Goal: Transaction & Acquisition: Purchase product/service

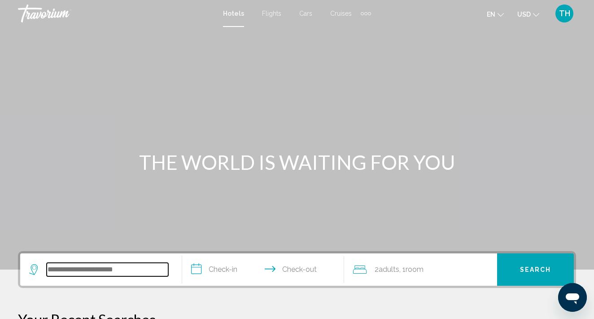
click at [111, 267] on input "Search widget" at bounding box center [108, 269] width 122 height 13
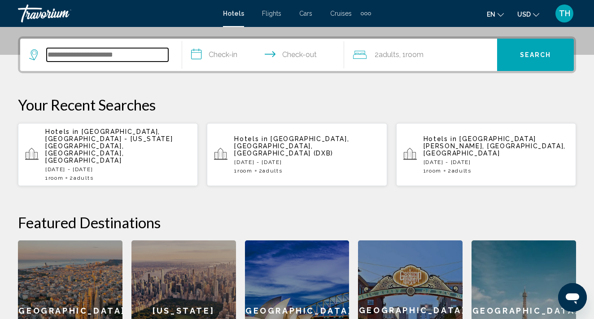
scroll to position [222, 0]
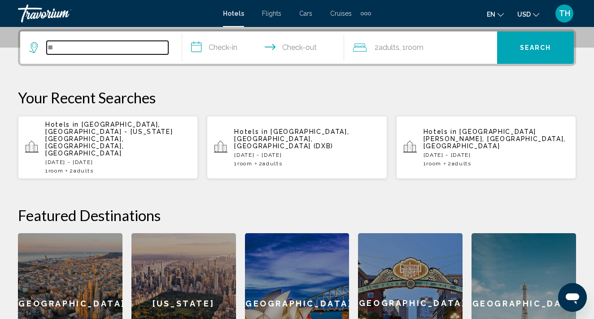
type input "*"
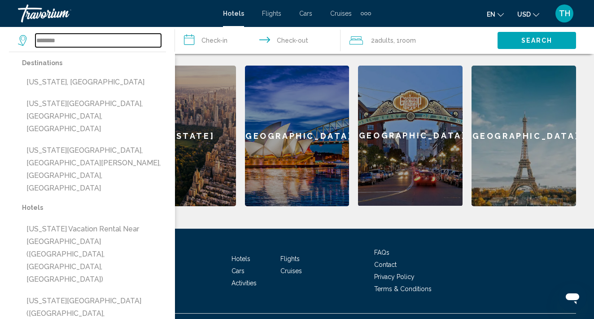
scroll to position [389, 0]
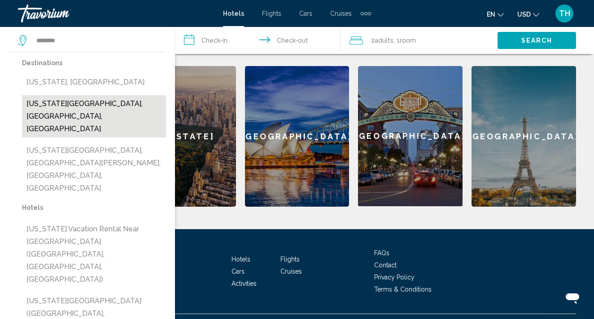
click at [110, 107] on button "[US_STATE][GEOGRAPHIC_DATA], [GEOGRAPHIC_DATA], [GEOGRAPHIC_DATA]" at bounding box center [94, 116] width 144 height 42
type input "**********"
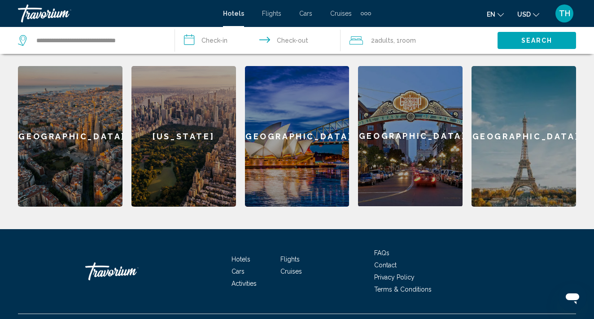
click at [213, 39] on input "**********" at bounding box center [260, 42] width 170 height 30
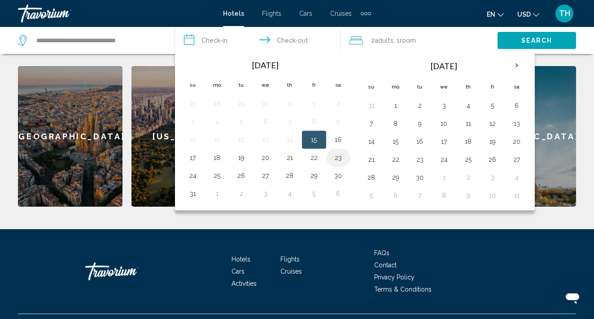
click at [334, 157] on button "23" at bounding box center [338, 157] width 14 height 13
click at [317, 156] on button "22" at bounding box center [314, 157] width 14 height 13
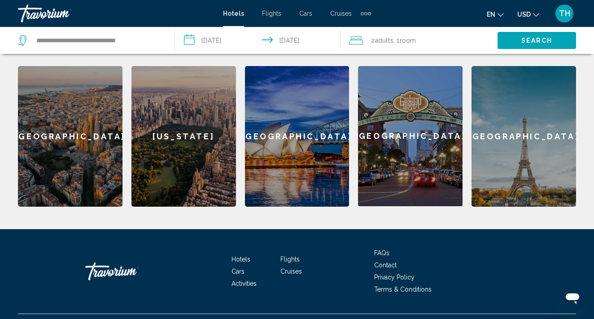
click at [238, 35] on input "**********" at bounding box center [260, 42] width 170 height 30
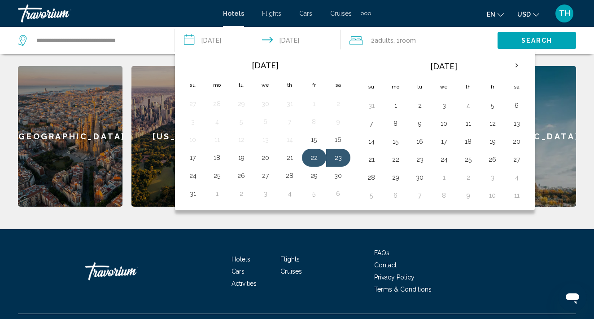
click at [311, 155] on button "22" at bounding box center [314, 157] width 14 height 13
click at [193, 176] on button "24" at bounding box center [193, 175] width 14 height 13
type input "**********"
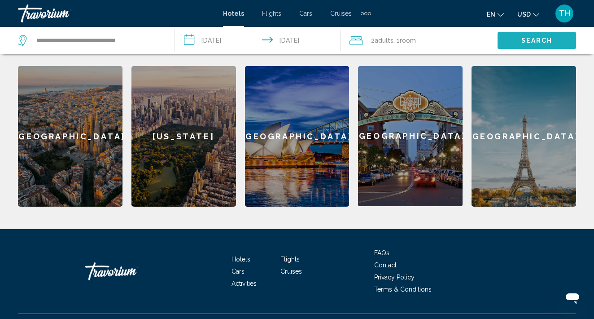
click at [534, 41] on span "Search" at bounding box center [537, 40] width 31 height 7
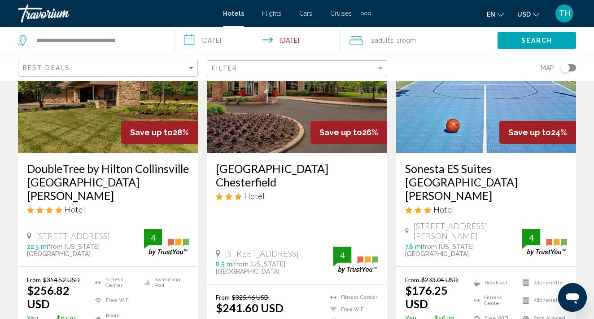
scroll to position [297, 0]
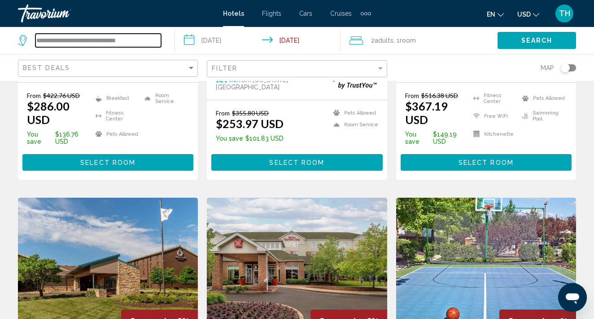
click at [128, 40] on input "**********" at bounding box center [98, 40] width 126 height 13
click at [142, 38] on input "**********" at bounding box center [98, 40] width 126 height 13
type input "*"
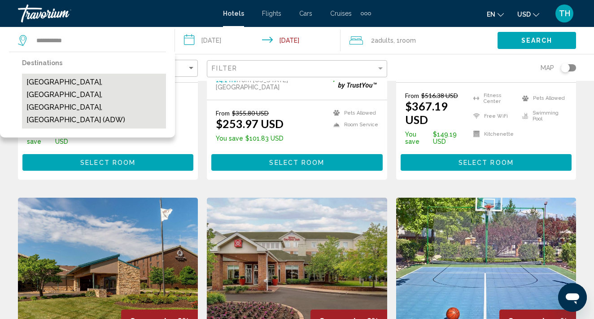
click at [97, 85] on button "[GEOGRAPHIC_DATA], [GEOGRAPHIC_DATA], [GEOGRAPHIC_DATA], [GEOGRAPHIC_DATA] (ADW)" at bounding box center [94, 101] width 144 height 55
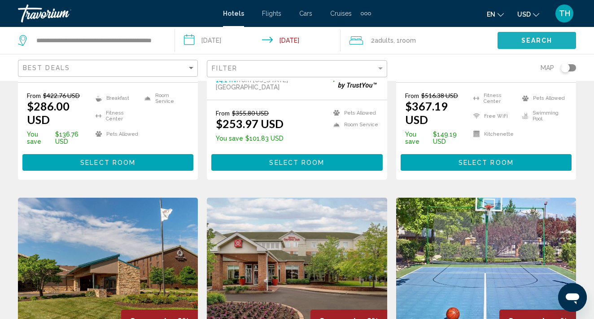
click at [525, 36] on button "Search" at bounding box center [537, 40] width 79 height 17
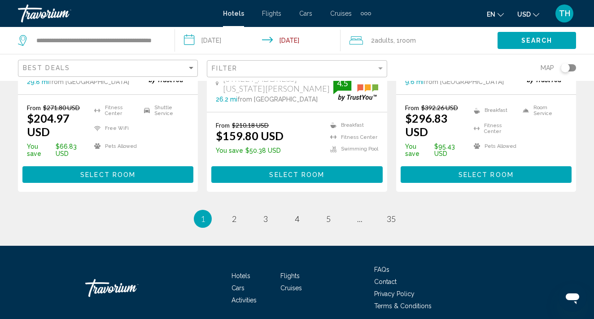
scroll to position [1300, 0]
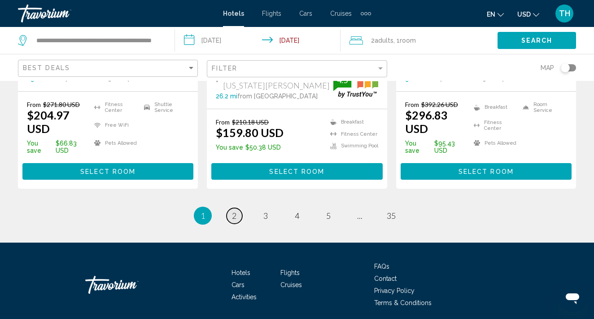
click at [235, 211] on span "2" at bounding box center [234, 216] width 4 height 10
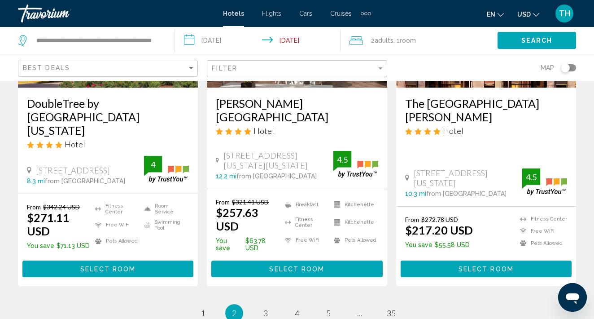
scroll to position [1257, 0]
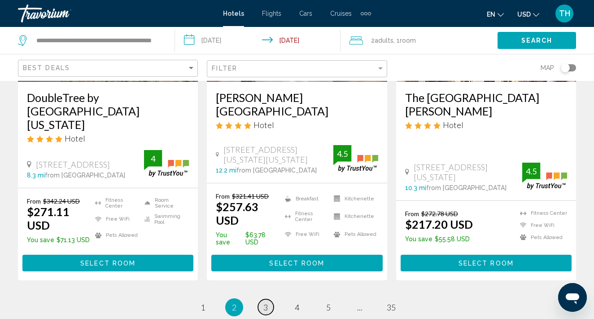
click at [265, 299] on link "page 3" at bounding box center [266, 307] width 16 height 16
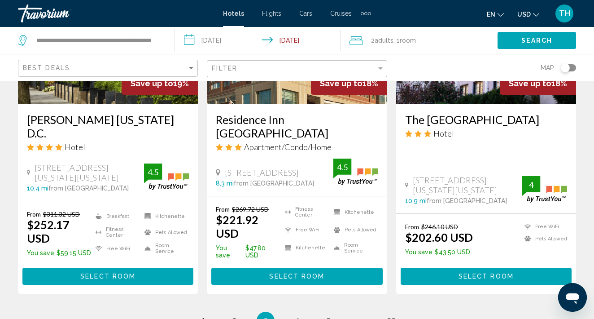
scroll to position [1248, 0]
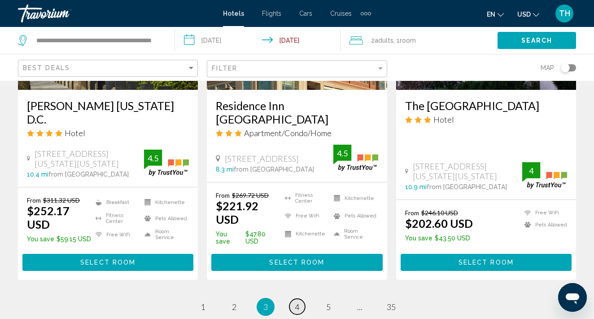
click at [301, 299] on link "page 4" at bounding box center [298, 307] width 16 height 16
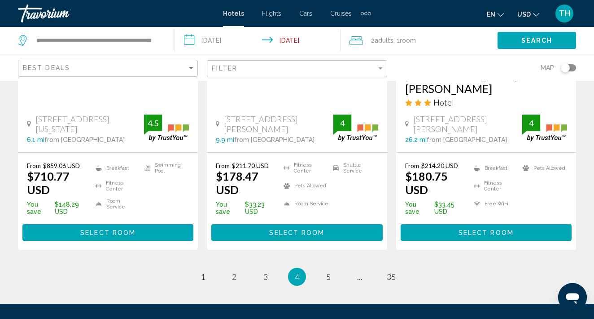
scroll to position [1306, 0]
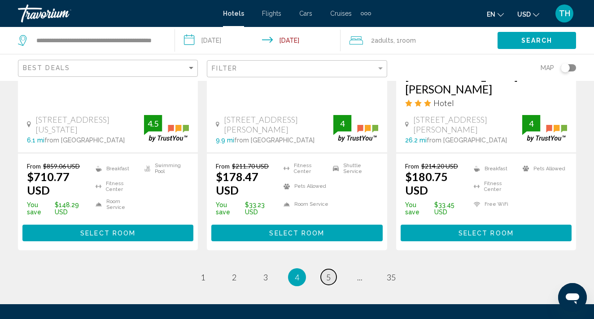
click at [330, 272] on span "5" at bounding box center [328, 277] width 4 height 10
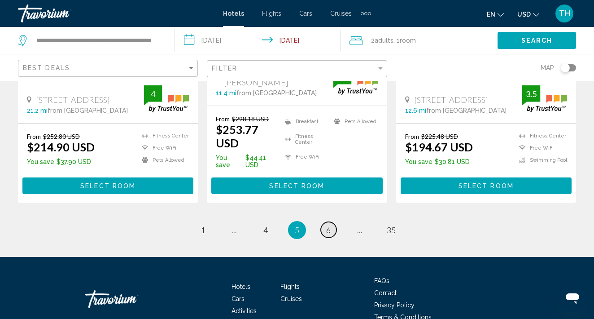
click at [332, 222] on link "page 6" at bounding box center [329, 230] width 16 height 16
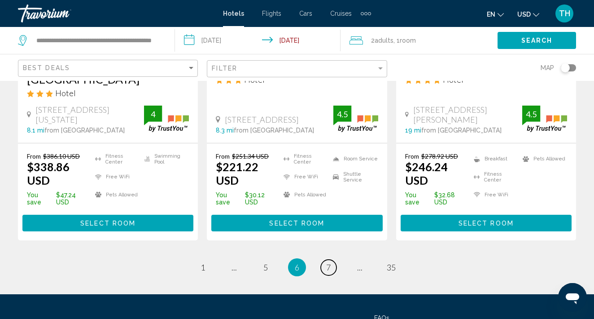
scroll to position [1283, 0]
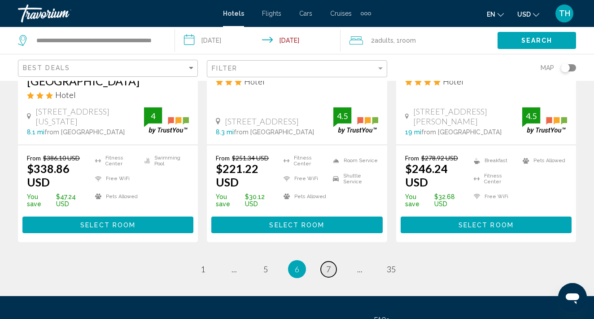
click at [332, 261] on link "page 7" at bounding box center [329, 269] width 16 height 16
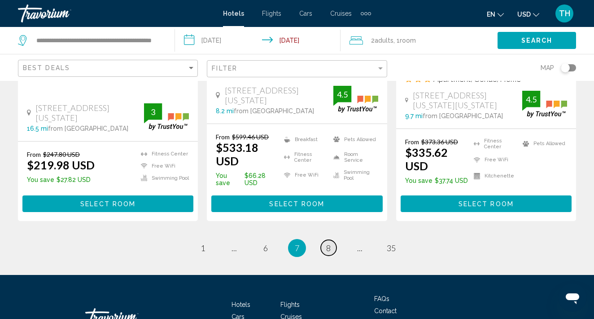
scroll to position [1276, 0]
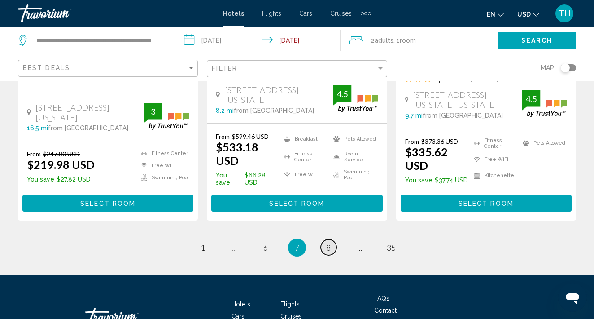
click at [329, 242] on span "8" at bounding box center [328, 247] width 4 height 10
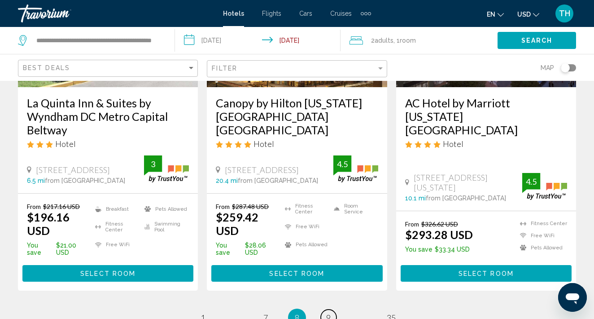
scroll to position [1212, 0]
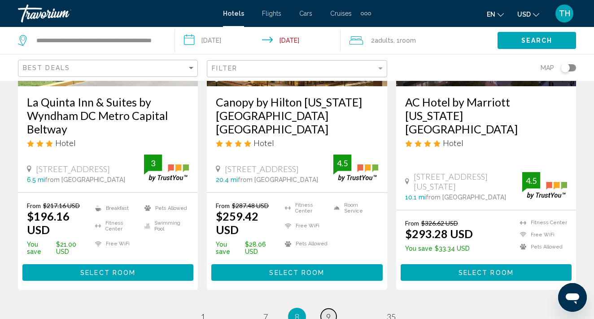
click at [331, 312] on span "9" at bounding box center [328, 317] width 4 height 10
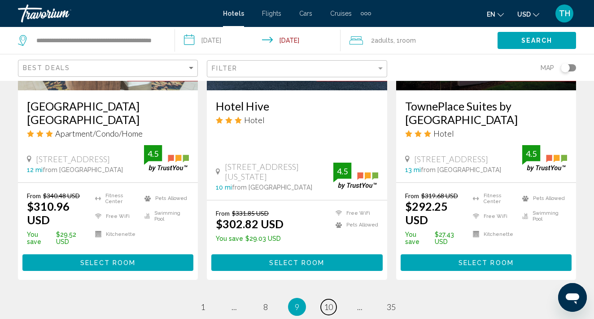
scroll to position [1262, 0]
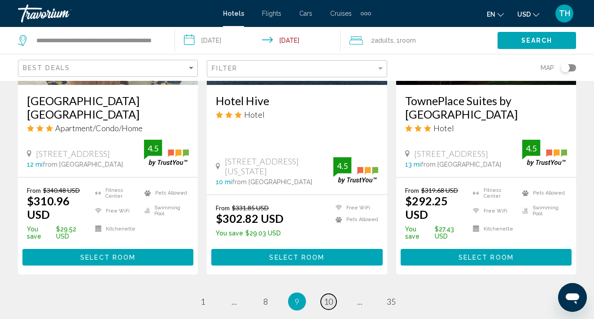
click at [331, 296] on span "10" at bounding box center [328, 301] width 9 height 10
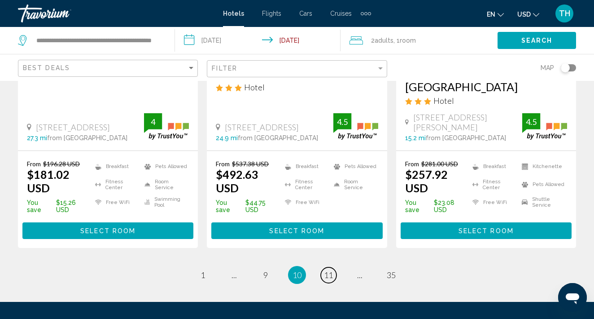
scroll to position [1250, 0]
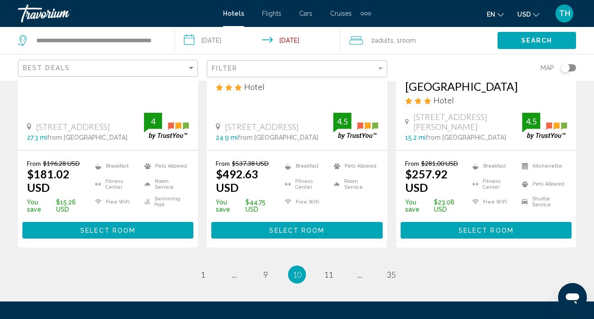
click at [327, 269] on span "11" at bounding box center [328, 274] width 9 height 10
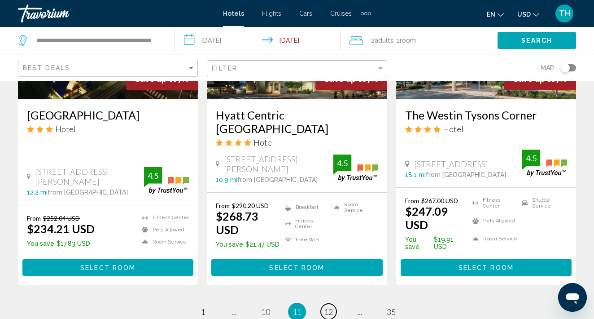
scroll to position [1254, 0]
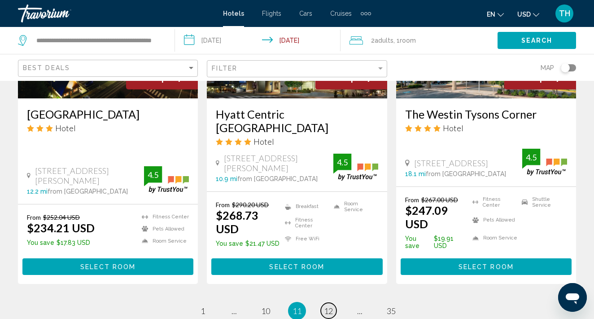
click at [333, 306] on span "12" at bounding box center [328, 311] width 9 height 10
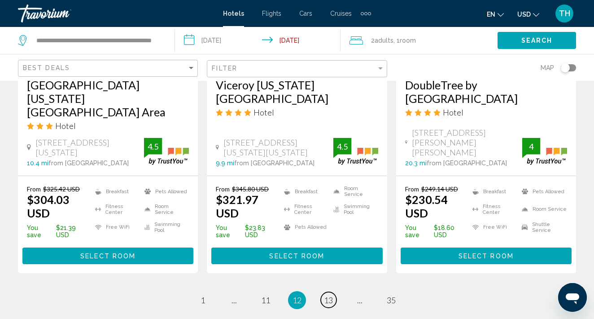
scroll to position [1297, 0]
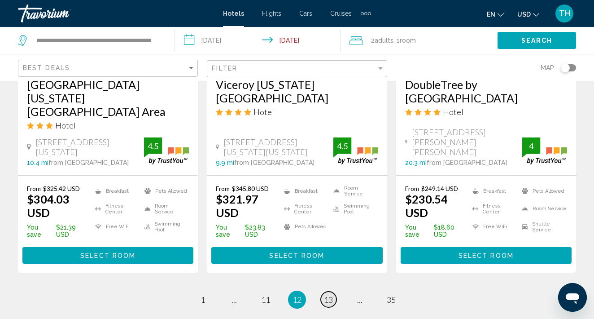
click at [335, 291] on link "page 13" at bounding box center [329, 299] width 16 height 16
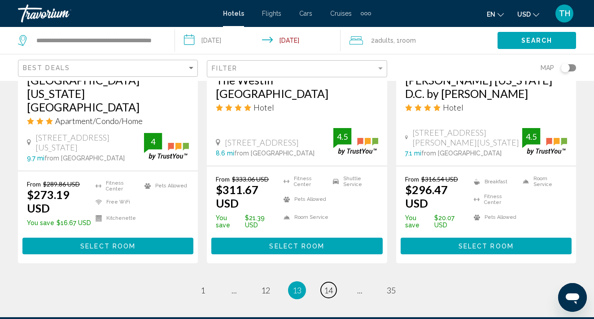
scroll to position [1268, 0]
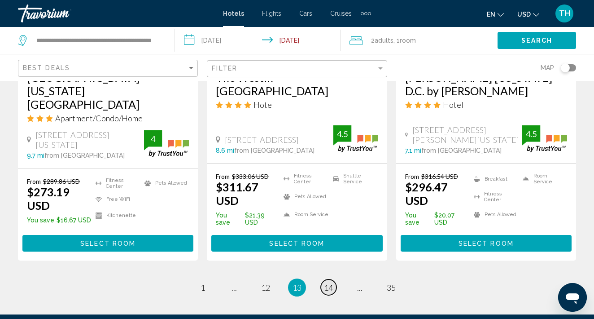
click at [332, 282] on span "14" at bounding box center [328, 287] width 9 height 10
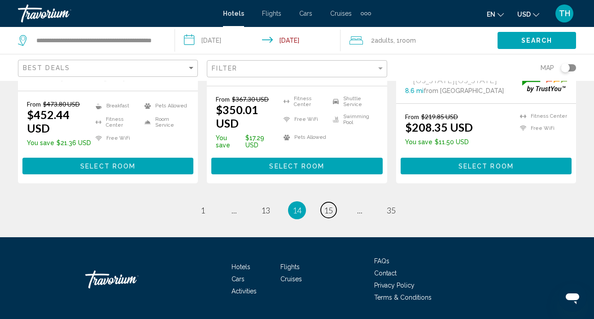
scroll to position [1314, 0]
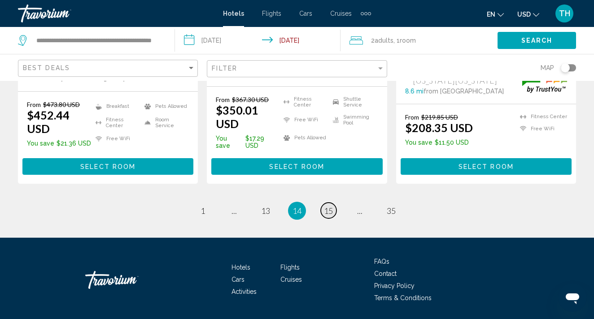
click at [328, 206] on span "15" at bounding box center [328, 211] width 9 height 10
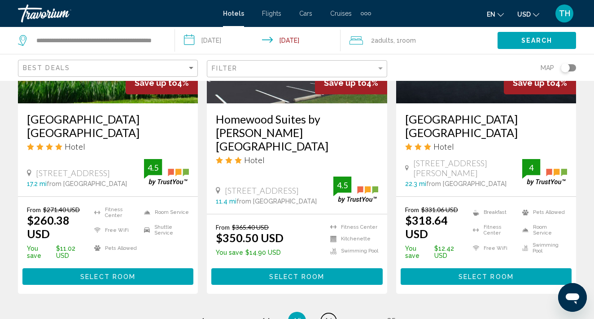
scroll to position [1262, 0]
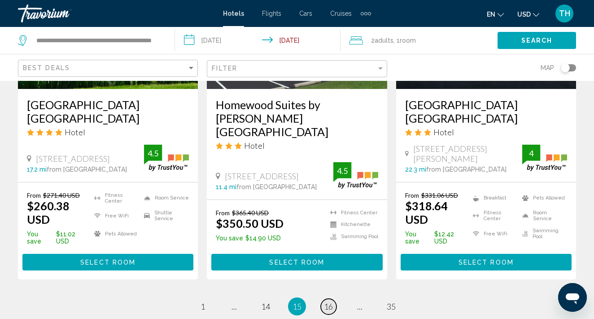
click at [332, 299] on link "page 16" at bounding box center [329, 307] width 16 height 16
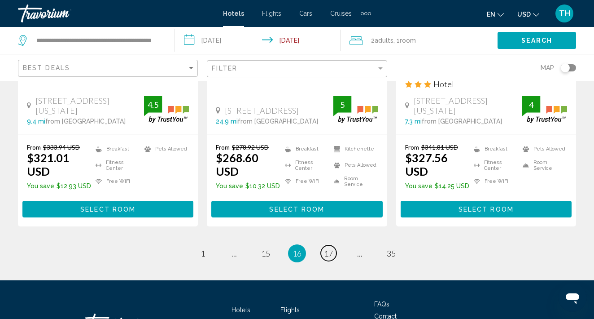
scroll to position [1335, 0]
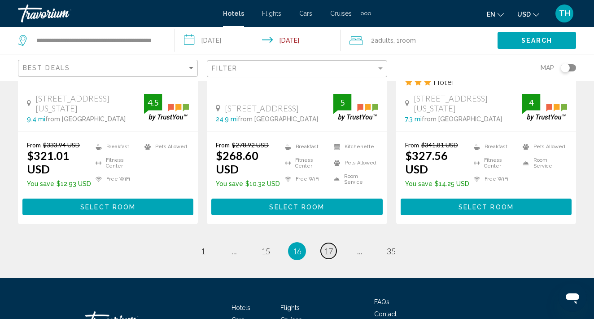
click at [331, 246] on span "17" at bounding box center [328, 251] width 9 height 10
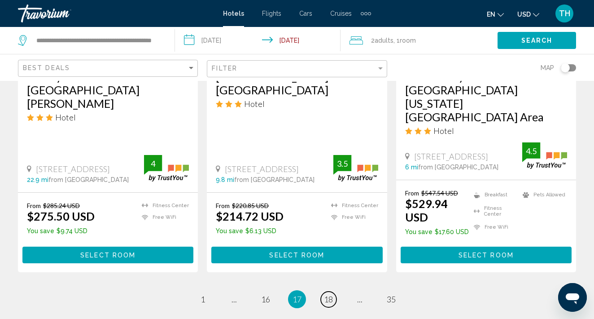
scroll to position [1321, 0]
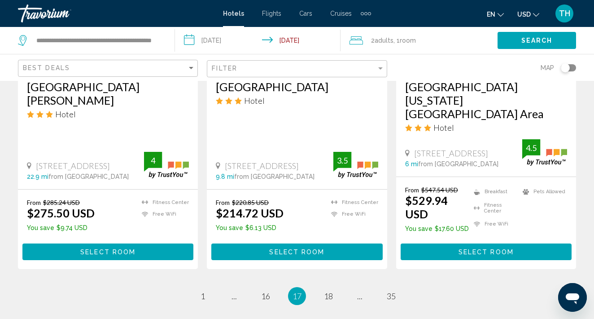
click at [331, 287] on li "page 18" at bounding box center [329, 296] width 18 height 18
click at [329, 291] on span "18" at bounding box center [328, 296] width 9 height 10
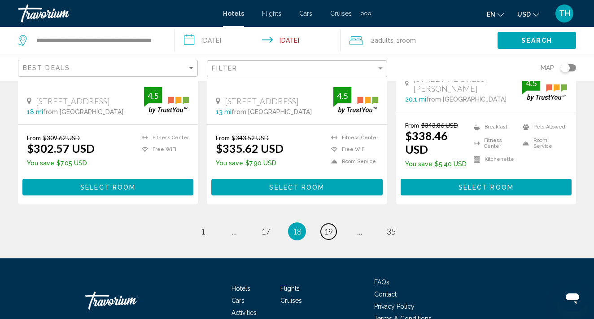
scroll to position [1270, 0]
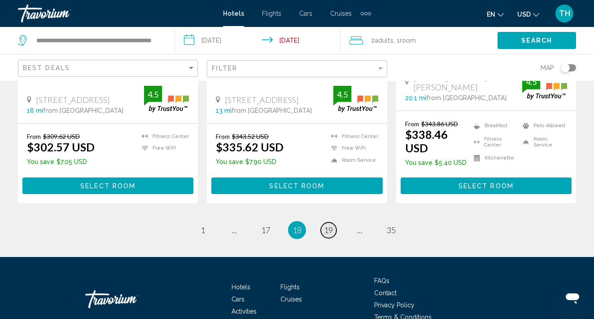
click at [334, 238] on link "page 19" at bounding box center [329, 230] width 16 height 16
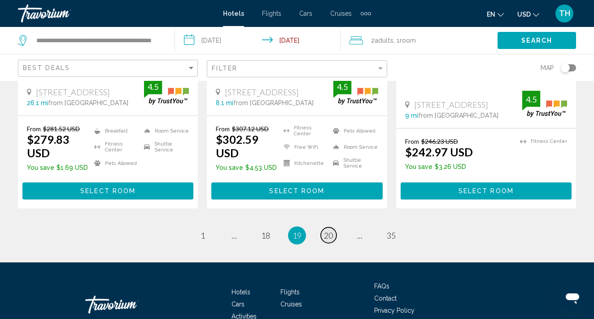
scroll to position [1327, 0]
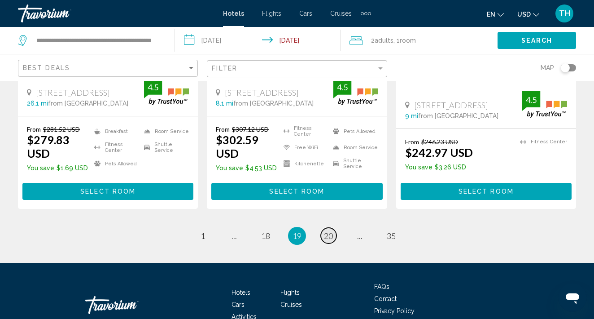
click at [331, 231] on span "20" at bounding box center [328, 236] width 9 height 10
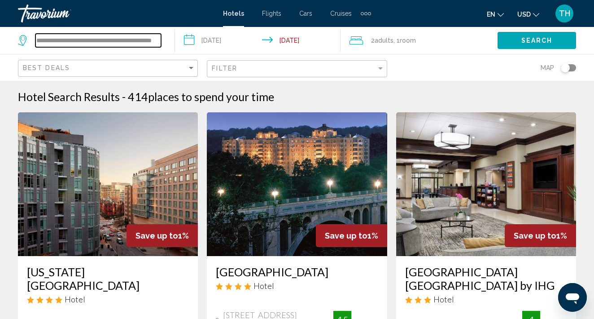
click at [88, 41] on input "**********" at bounding box center [98, 40] width 126 height 13
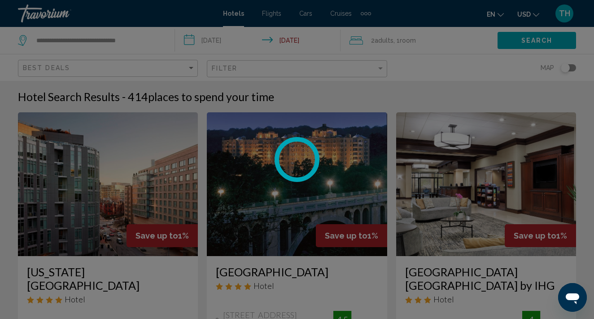
click at [147, 40] on div at bounding box center [297, 159] width 594 height 319
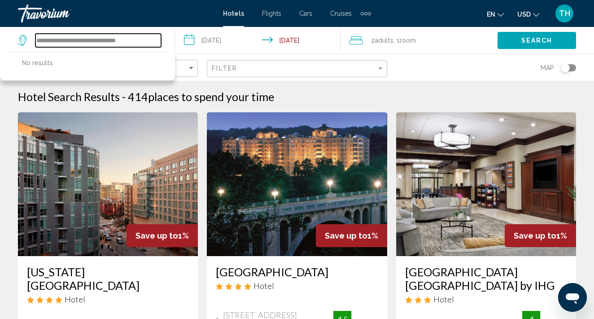
click at [147, 42] on input "**********" at bounding box center [98, 40] width 126 height 13
type input "*"
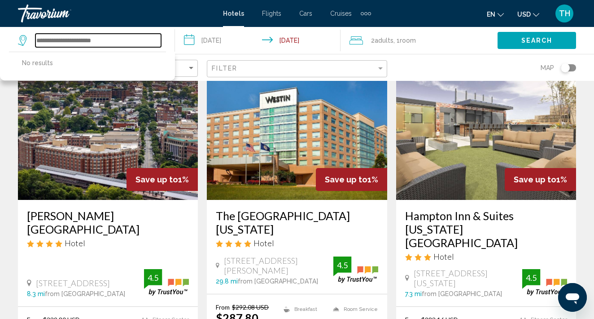
scroll to position [751, 0]
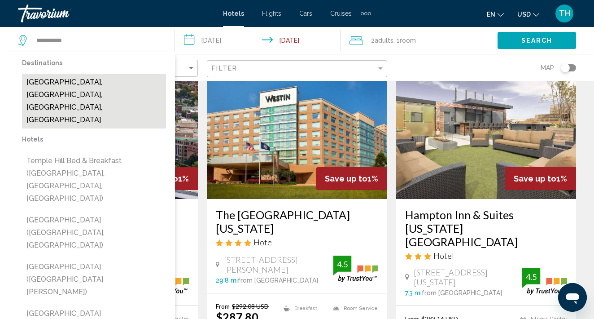
click at [107, 87] on button "[GEOGRAPHIC_DATA], [GEOGRAPHIC_DATA], [GEOGRAPHIC_DATA], [GEOGRAPHIC_DATA]" at bounding box center [94, 101] width 144 height 55
type input "**********"
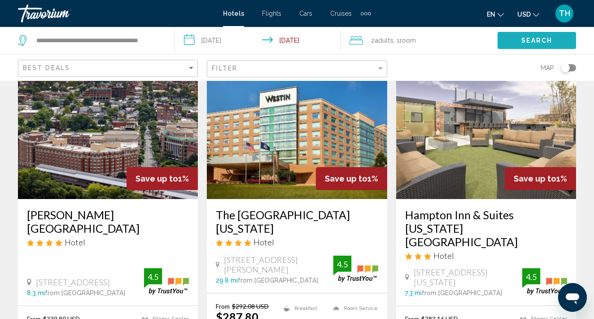
click at [504, 43] on button "Search" at bounding box center [537, 40] width 79 height 17
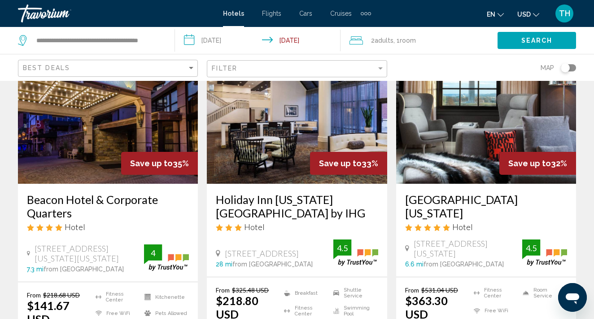
scroll to position [409, 0]
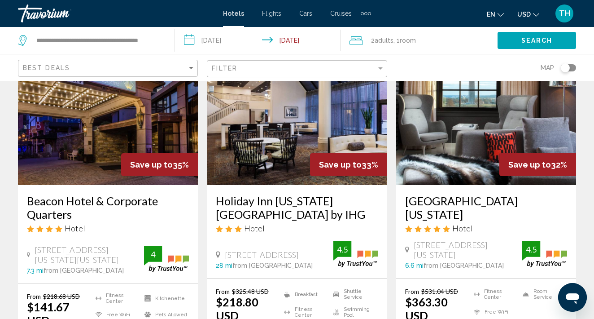
click at [136, 108] on img "Main content" at bounding box center [108, 113] width 180 height 144
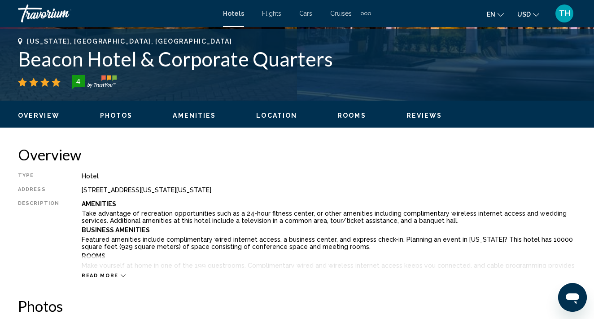
scroll to position [400, 0]
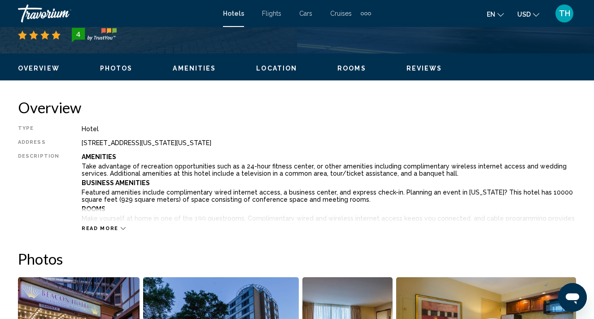
click at [114, 231] on button "Read more" at bounding box center [104, 228] width 44 height 7
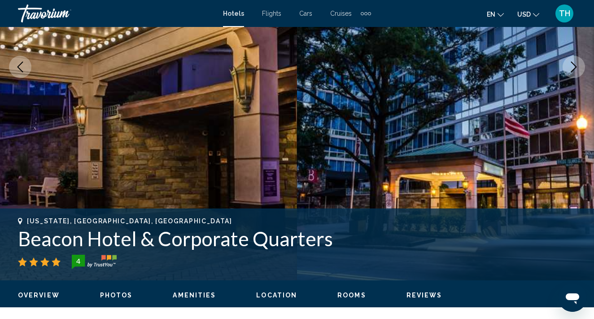
scroll to position [129, 0]
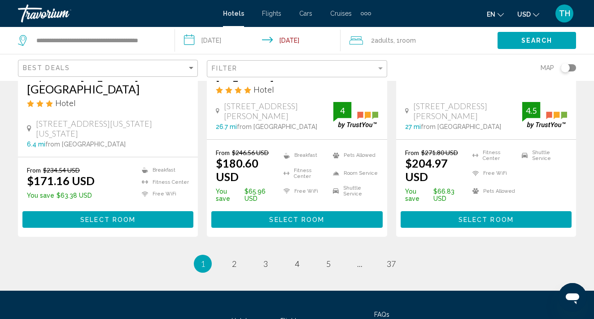
scroll to position [1254, 0]
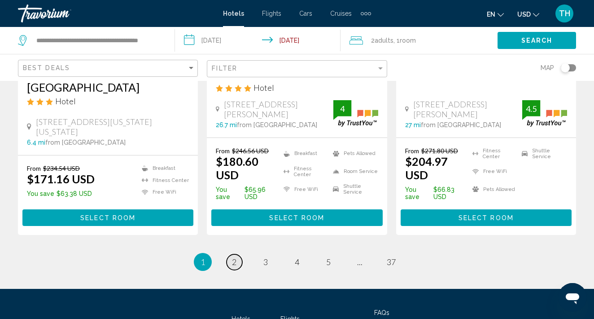
click at [235, 257] on span "2" at bounding box center [234, 262] width 4 height 10
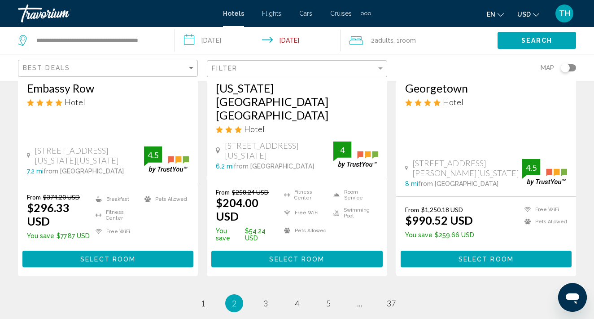
scroll to position [1287, 0]
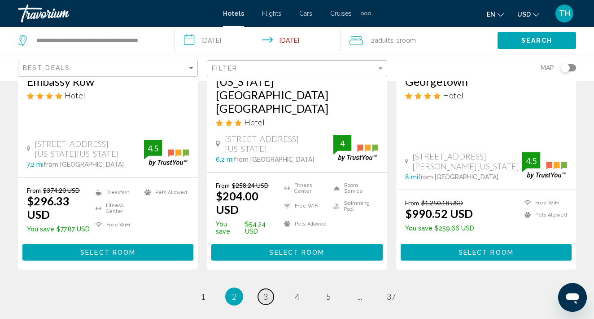
click at [264, 291] on span "3" at bounding box center [266, 296] width 4 height 10
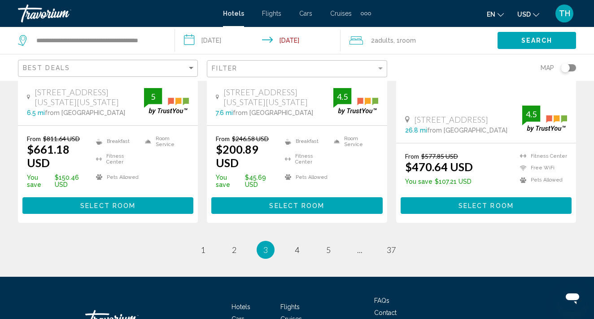
scroll to position [1332, 0]
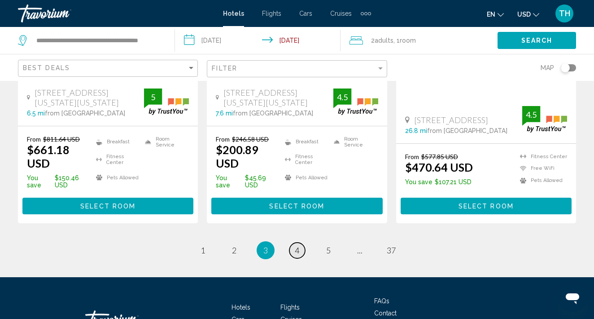
click at [299, 245] on span "4" at bounding box center [297, 250] width 4 height 10
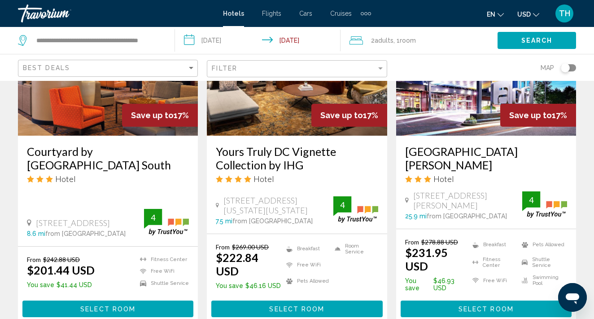
scroll to position [1208, 0]
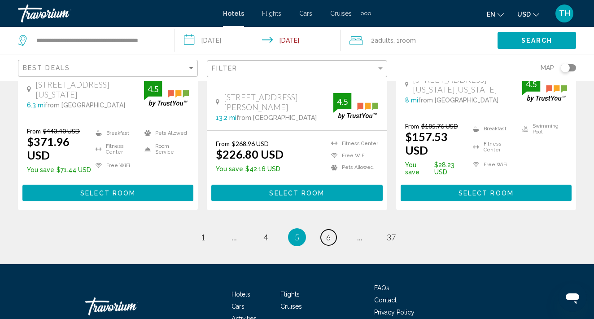
scroll to position [1318, 0]
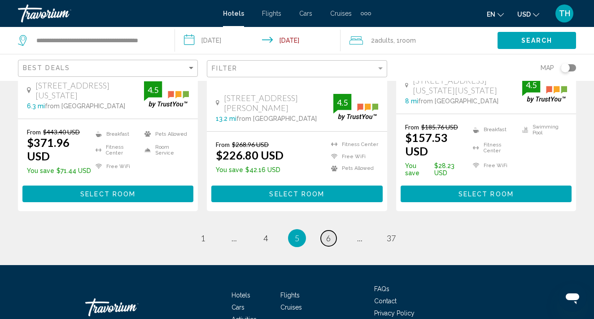
click at [332, 230] on link "page 6" at bounding box center [329, 238] width 16 height 16
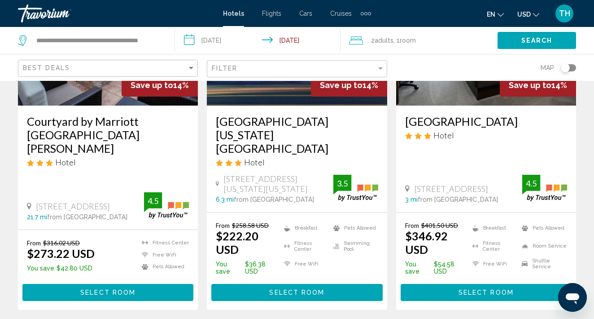
scroll to position [907, 0]
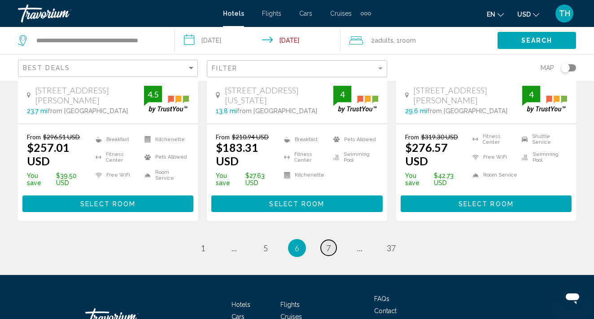
click at [332, 240] on link "page 7" at bounding box center [329, 248] width 16 height 16
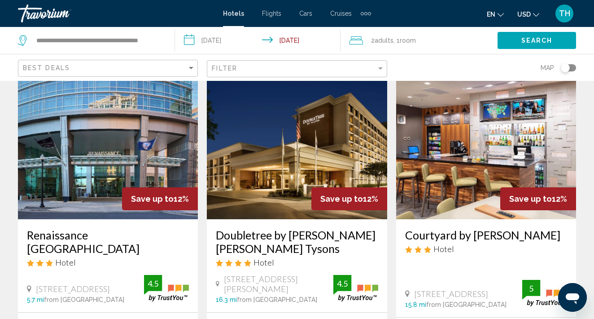
scroll to position [756, 0]
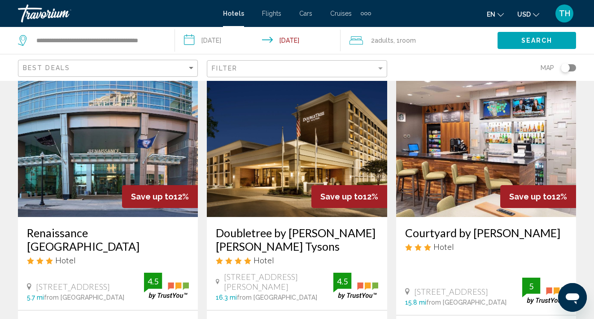
click at [148, 217] on div "Renaissance [GEOGRAPHIC_DATA] Hotel [STREET_ADDRESS] 5.7 mi from [GEOGRAPHIC_DA…" at bounding box center [108, 263] width 180 height 93
click at [118, 152] on img "Main content" at bounding box center [108, 145] width 180 height 144
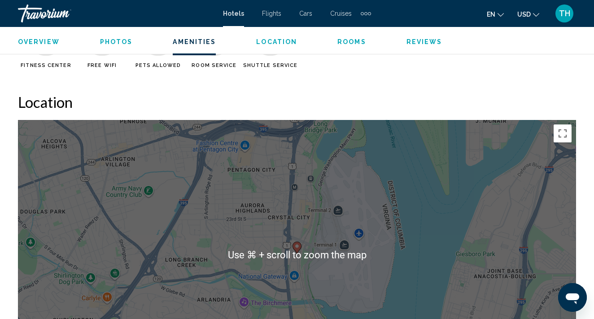
scroll to position [839, 0]
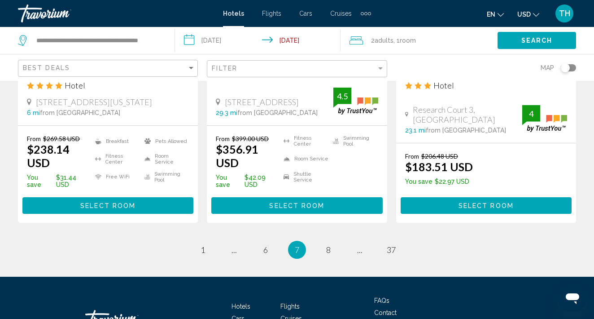
scroll to position [1285, 0]
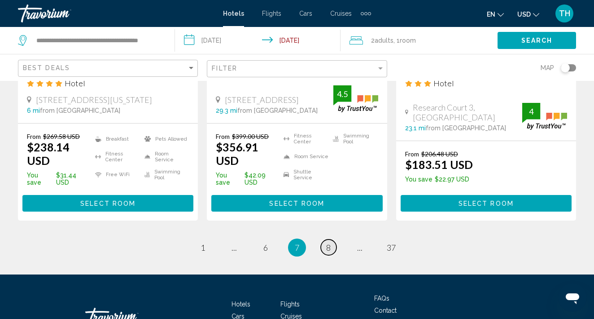
click at [330, 239] on link "page 8" at bounding box center [329, 247] width 16 height 16
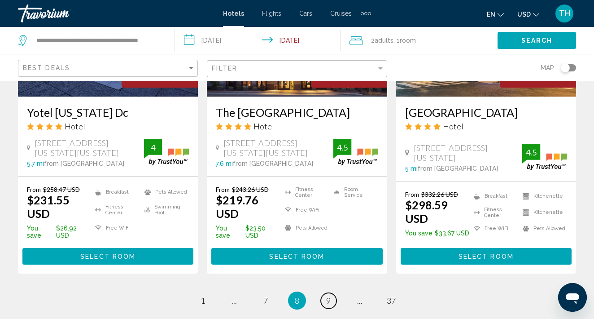
scroll to position [1237, 0]
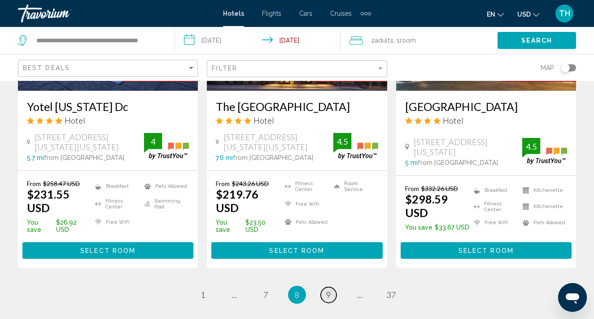
click at [329, 290] on span "9" at bounding box center [328, 295] width 4 height 10
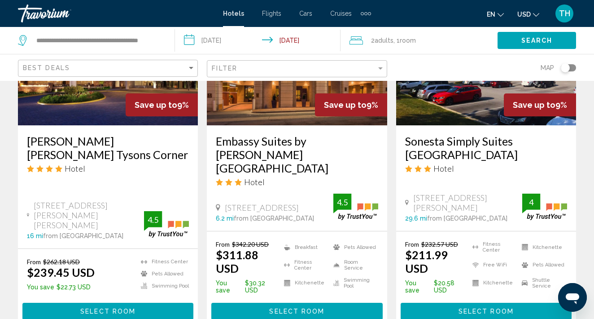
scroll to position [1215, 0]
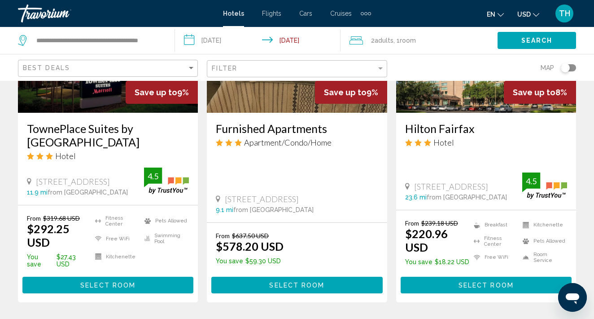
scroll to position [1224, 0]
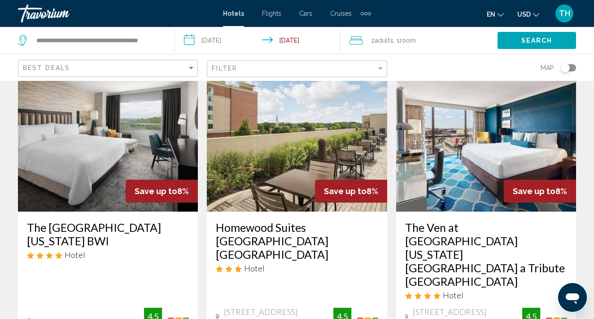
scroll to position [1080, 0]
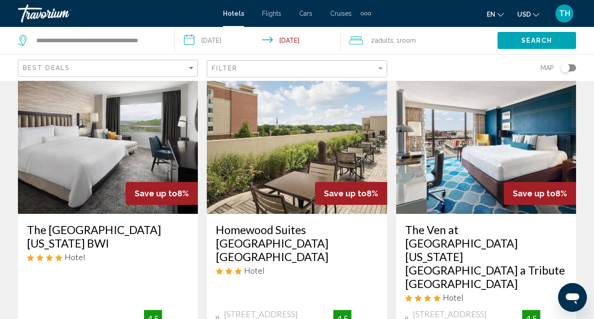
click at [499, 152] on img "Main content" at bounding box center [486, 142] width 180 height 144
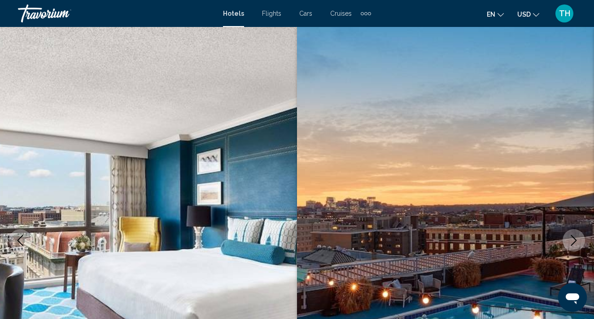
click at [566, 246] on button "Next image" at bounding box center [574, 240] width 22 height 22
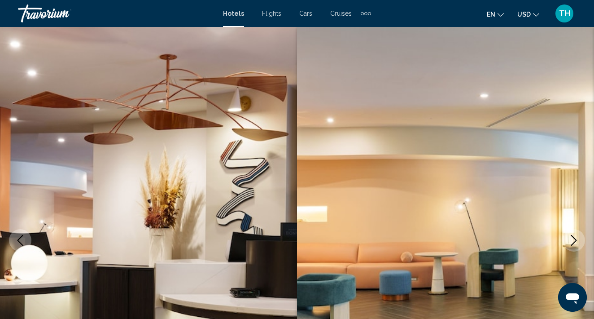
click at [566, 246] on button "Next image" at bounding box center [574, 240] width 22 height 22
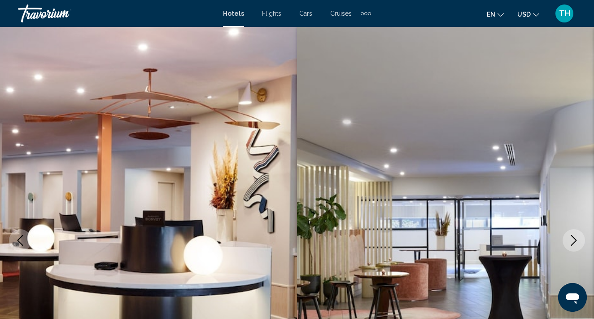
click at [566, 247] on button "Next image" at bounding box center [574, 240] width 22 height 22
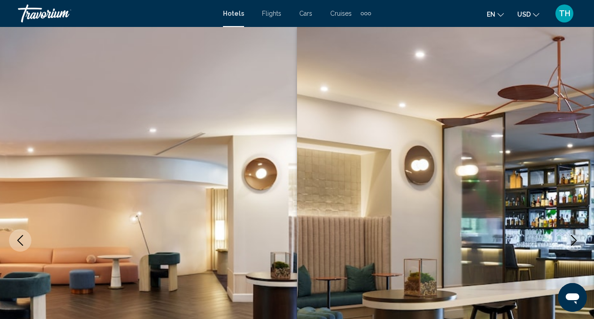
click at [566, 248] on button "Next image" at bounding box center [574, 240] width 22 height 22
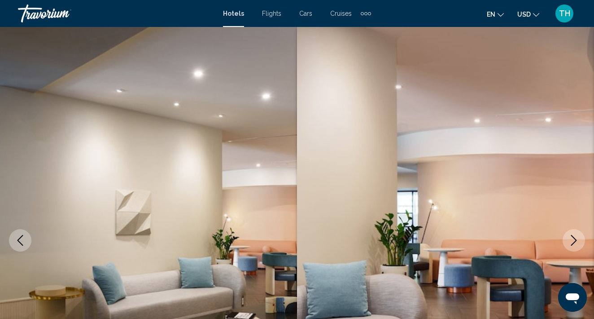
click at [566, 249] on img "Main content" at bounding box center [445, 240] width 297 height 426
click at [574, 243] on icon "Next image" at bounding box center [574, 240] width 6 height 11
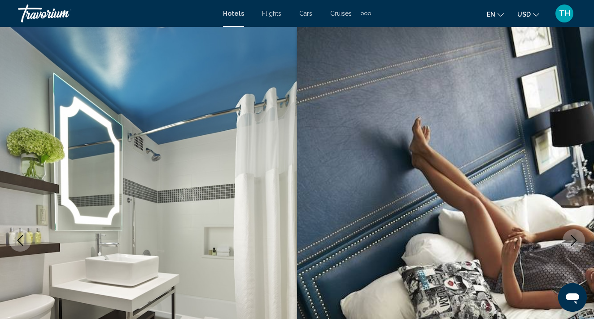
click at [574, 244] on icon "Next image" at bounding box center [574, 240] width 11 height 11
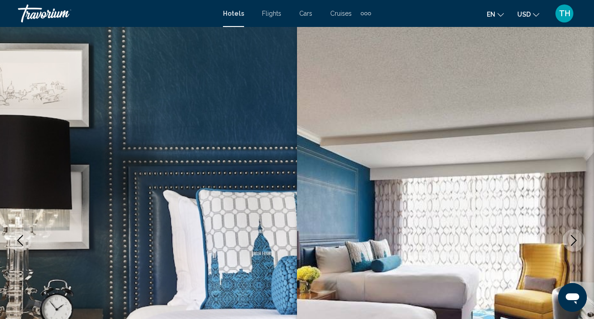
click at [574, 245] on icon "Next image" at bounding box center [574, 240] width 11 height 11
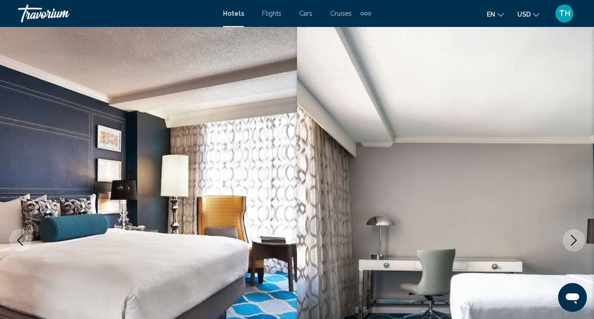
click at [574, 246] on button "Next image" at bounding box center [574, 240] width 22 height 22
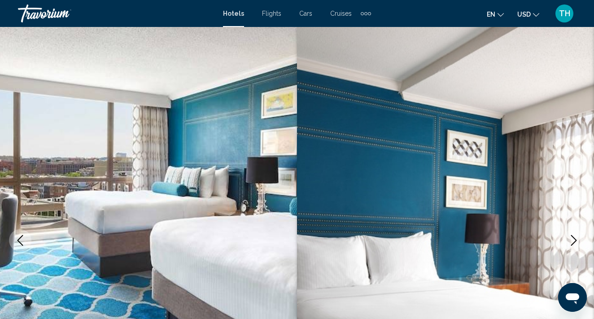
click at [574, 247] on button "Next image" at bounding box center [574, 240] width 22 height 22
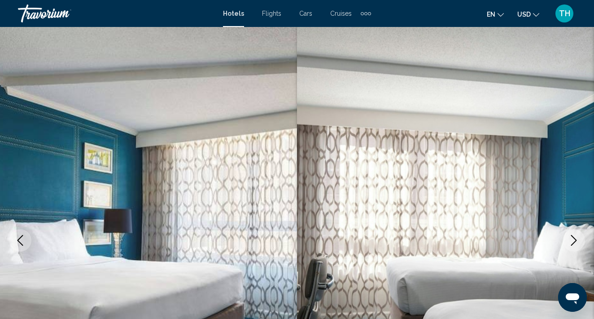
click at [574, 249] on button "Next image" at bounding box center [574, 240] width 22 height 22
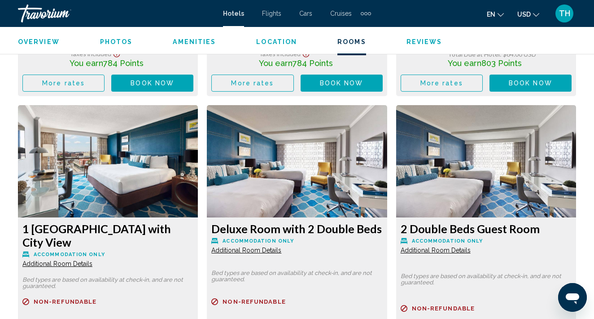
scroll to position [1938, 0]
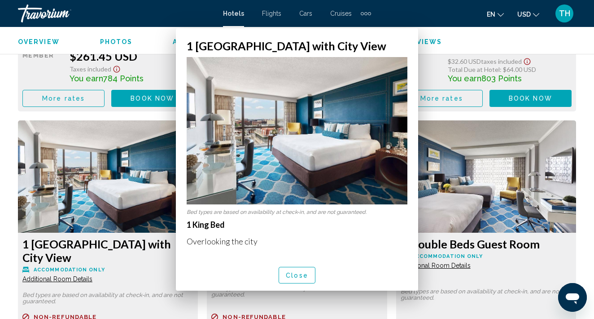
scroll to position [0, 0]
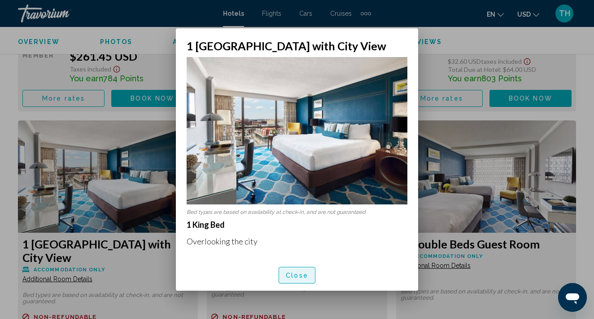
click at [298, 272] on span "Close" at bounding box center [297, 275] width 22 height 7
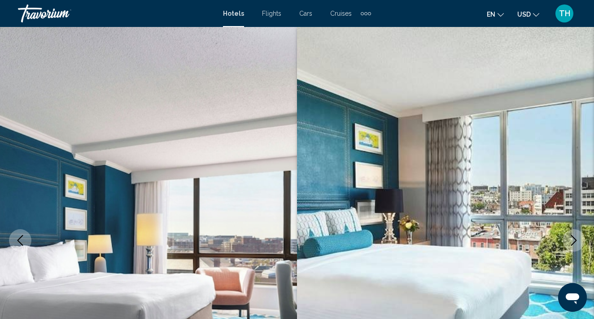
scroll to position [1938, 0]
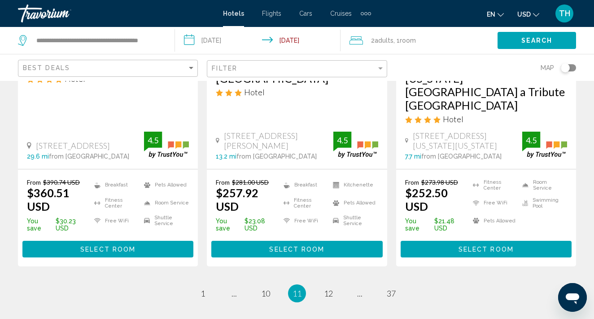
scroll to position [1260, 0]
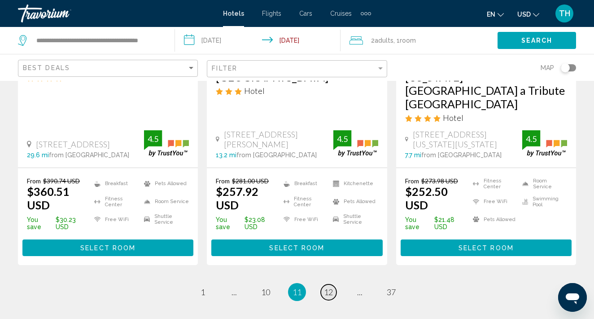
click at [326, 287] on span "12" at bounding box center [328, 292] width 9 height 10
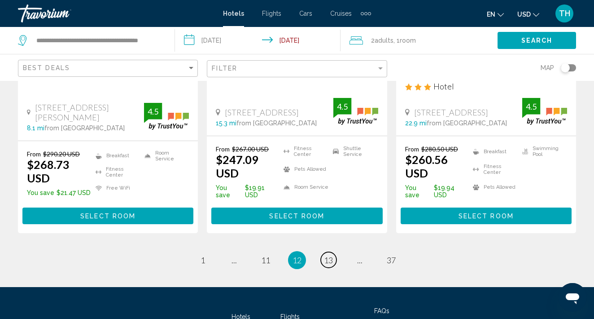
scroll to position [1292, 0]
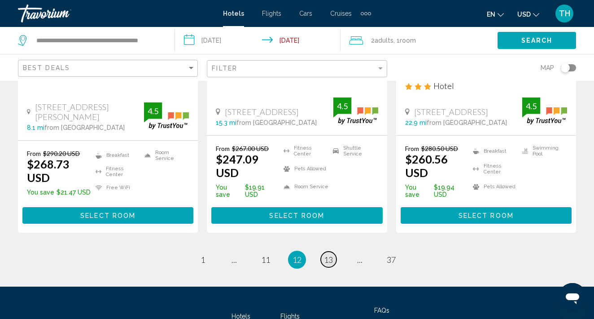
click at [334, 251] on link "page 13" at bounding box center [329, 259] width 16 height 16
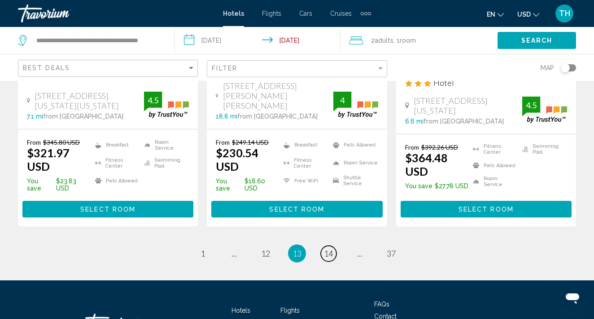
scroll to position [1340, 0]
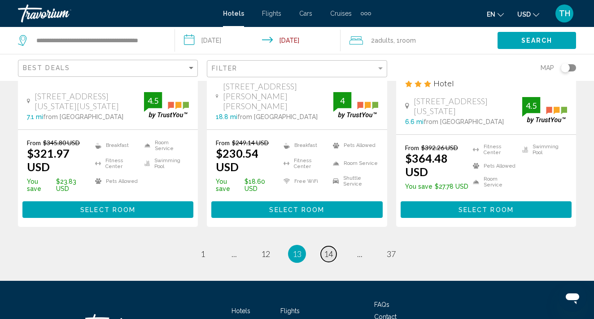
click at [332, 249] on span "14" at bounding box center [328, 254] width 9 height 10
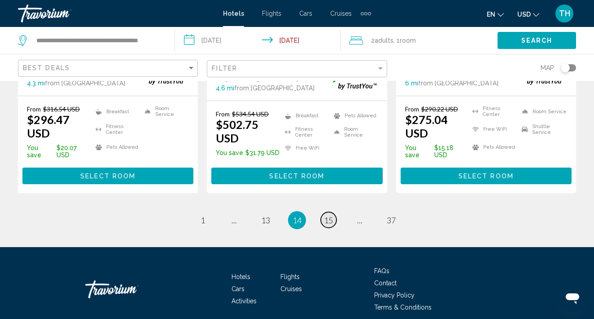
scroll to position [1313, 0]
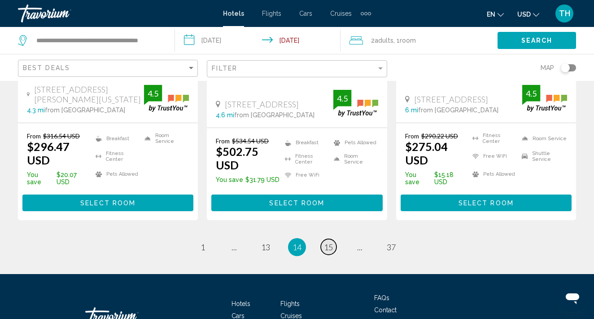
click at [336, 239] on link "page 15" at bounding box center [329, 247] width 16 height 16
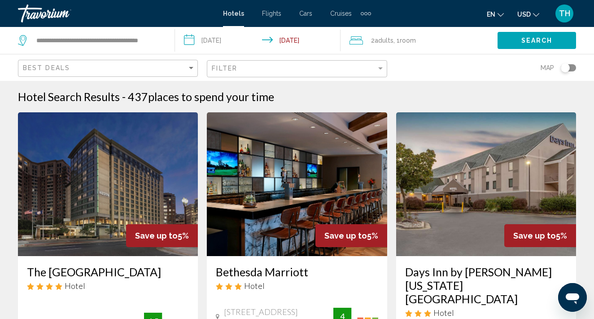
click at [154, 202] on img "Main content" at bounding box center [108, 184] width 180 height 144
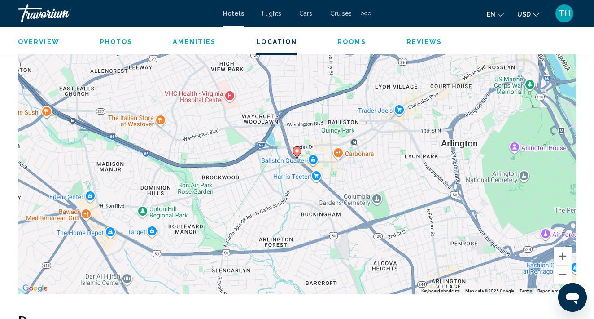
scroll to position [971, 0]
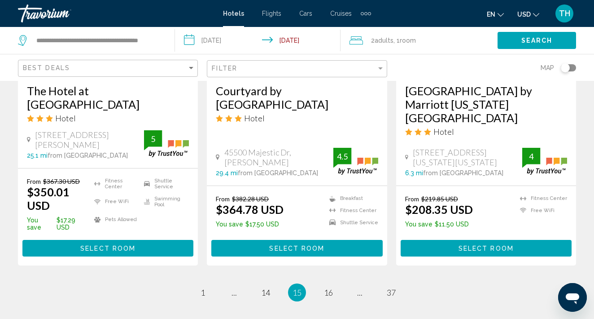
scroll to position [1260, 0]
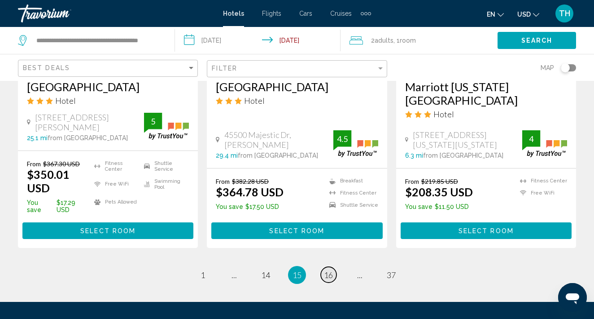
click at [332, 270] on span "16" at bounding box center [328, 275] width 9 height 10
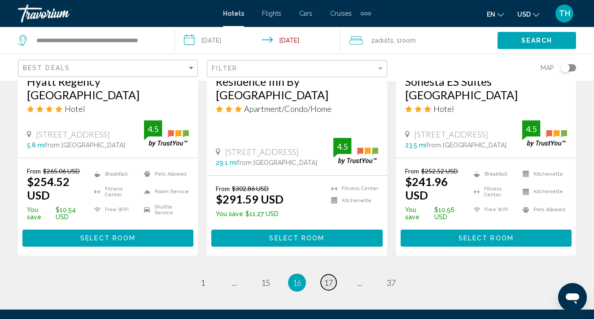
scroll to position [1283, 0]
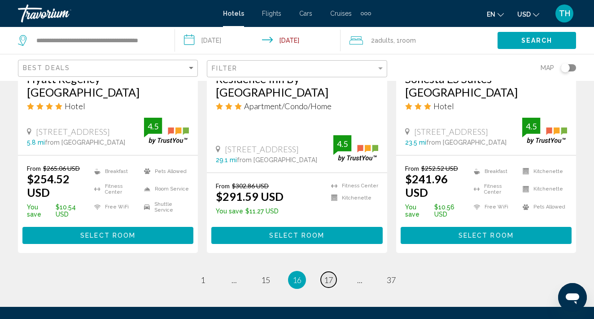
click at [334, 272] on link "page 17" at bounding box center [329, 280] width 16 height 16
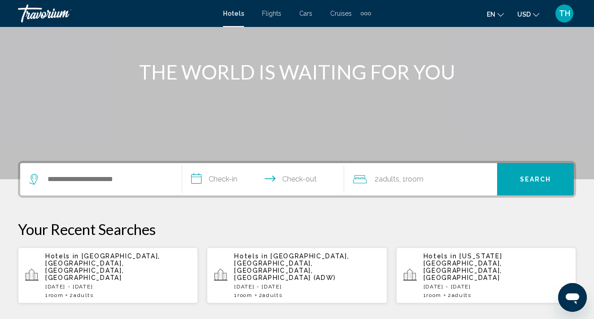
scroll to position [91, 0]
click at [105, 268] on div "Hotels in Temple Hills, College Park, MD, United States Fri, 22 Aug - Sun, 24 A…" at bounding box center [117, 274] width 145 height 46
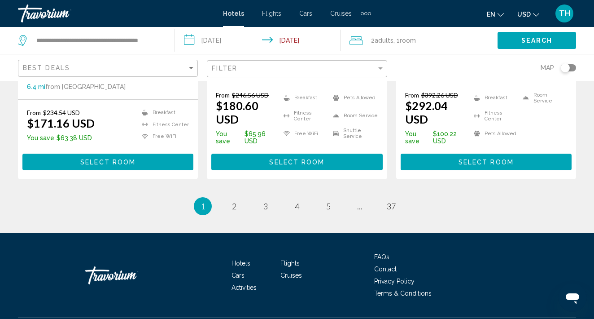
scroll to position [1309, 0]
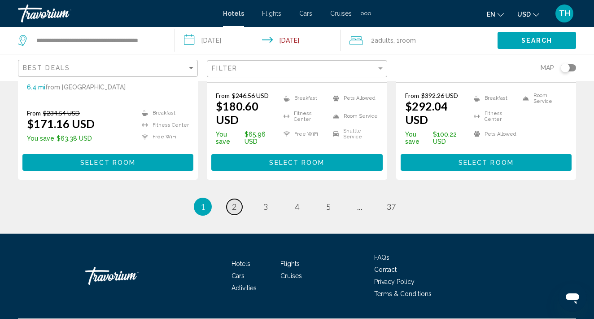
click at [235, 202] on span "2" at bounding box center [234, 207] width 4 height 10
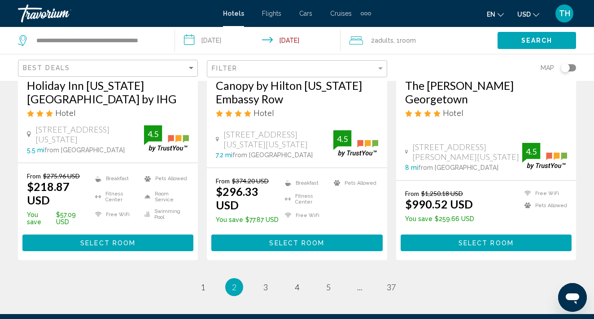
scroll to position [1297, 0]
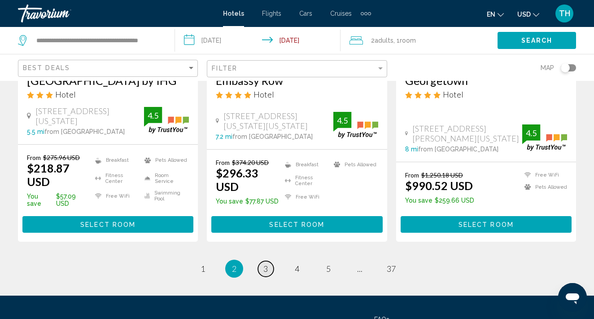
click at [265, 264] on span "3" at bounding box center [266, 269] width 4 height 10
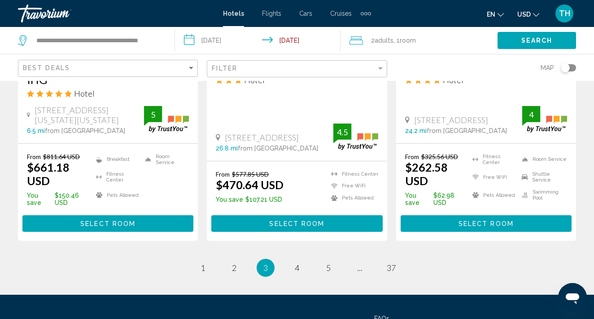
scroll to position [1315, 0]
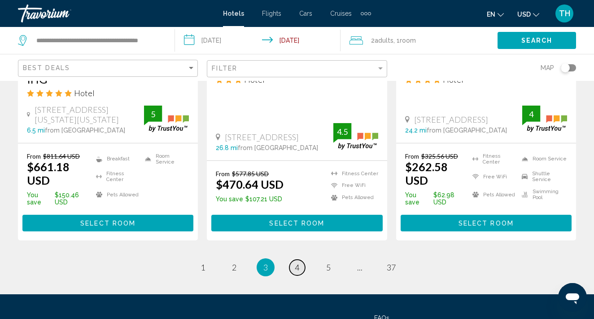
click at [296, 262] on span "4" at bounding box center [297, 267] width 4 height 10
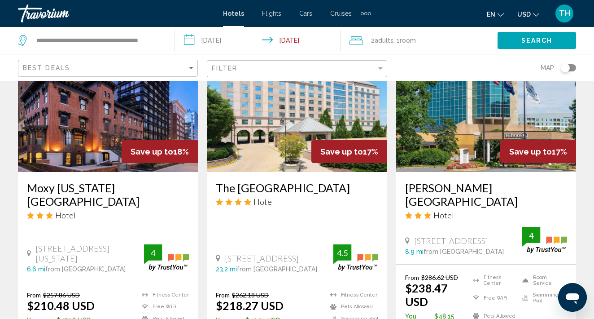
scroll to position [1200, 0]
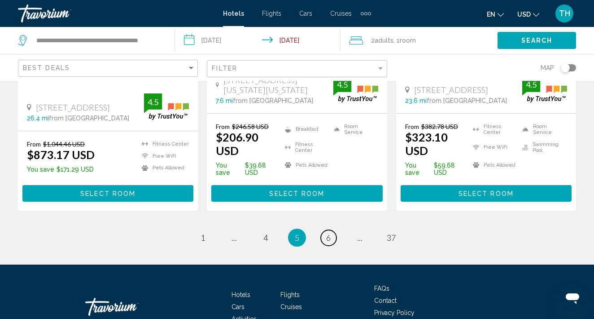
scroll to position [1305, 0]
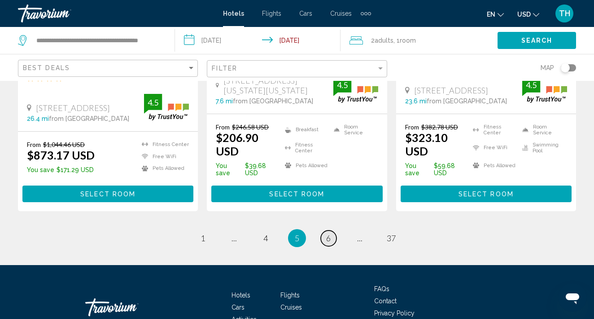
click at [329, 233] on span "6" at bounding box center [328, 238] width 4 height 10
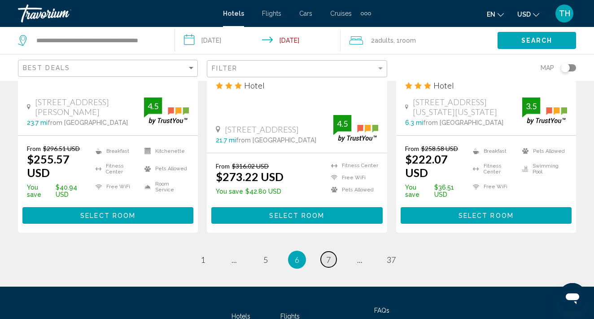
click at [326, 255] on span "7" at bounding box center [328, 260] width 4 height 10
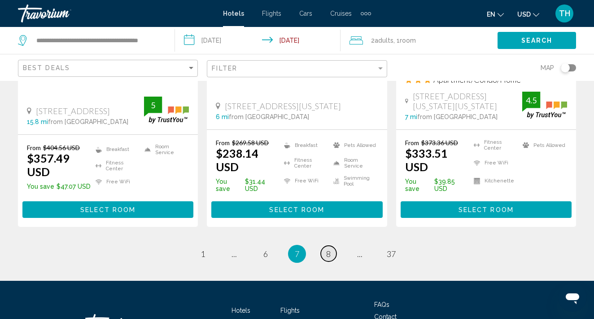
click at [328, 249] on span "8" at bounding box center [328, 254] width 4 height 10
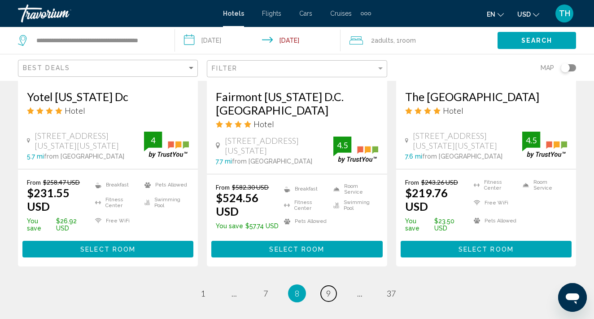
scroll to position [1242, 0]
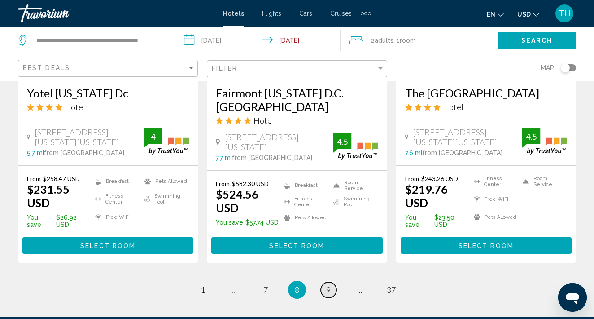
click at [333, 282] on link "page 9" at bounding box center [329, 290] width 16 height 16
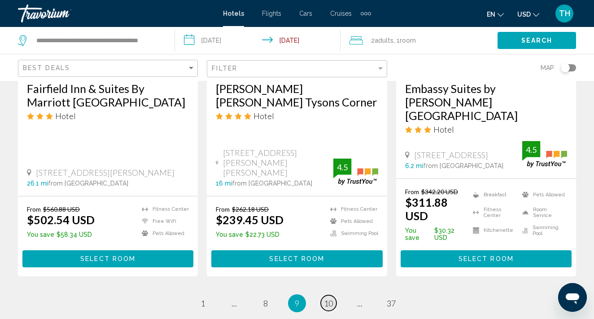
scroll to position [1267, 0]
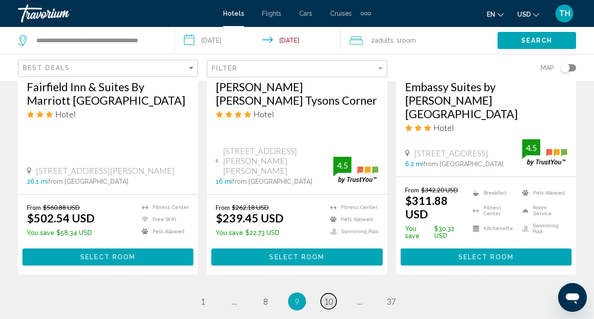
click at [332, 296] on span "10" at bounding box center [328, 301] width 9 height 10
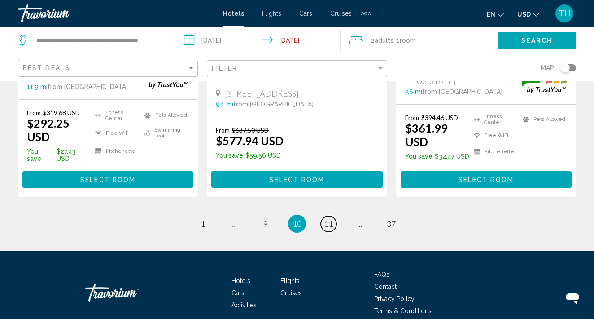
scroll to position [1313, 0]
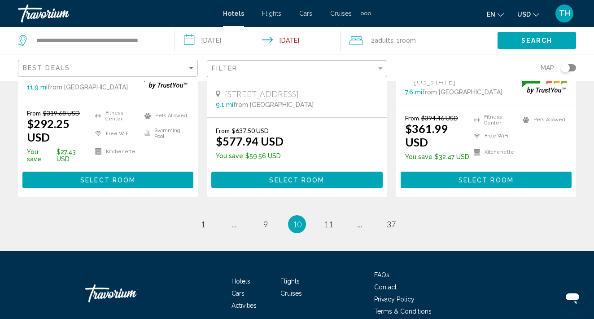
click at [334, 215] on li "page 11" at bounding box center [329, 224] width 18 height 18
click at [333, 219] on span "11" at bounding box center [328, 224] width 9 height 10
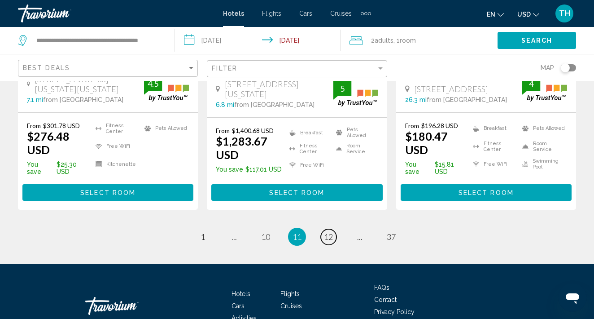
scroll to position [1295, 0]
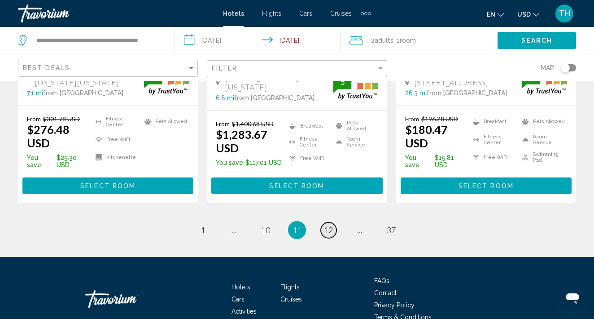
click at [329, 225] on span "12" at bounding box center [328, 230] width 9 height 10
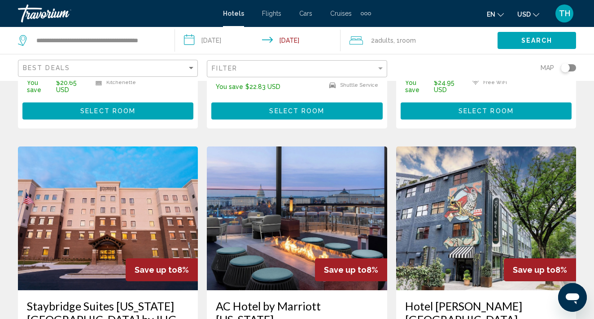
scroll to position [1075, 0]
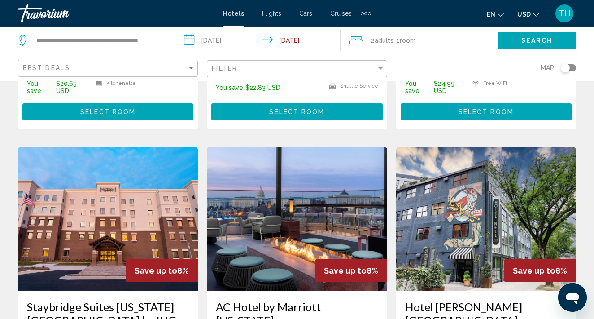
click at [307, 300] on h3 "AC Hotel by Marriott [US_STATE][GEOGRAPHIC_DATA]" at bounding box center [297, 320] width 162 height 40
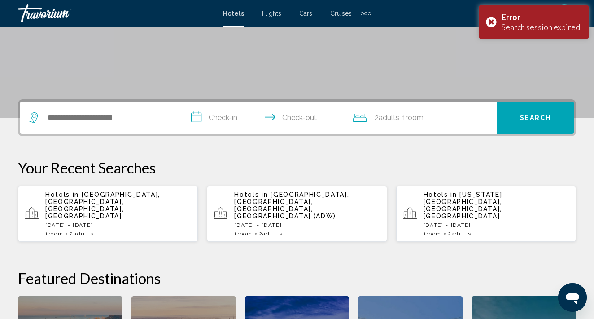
scroll to position [190, 0]
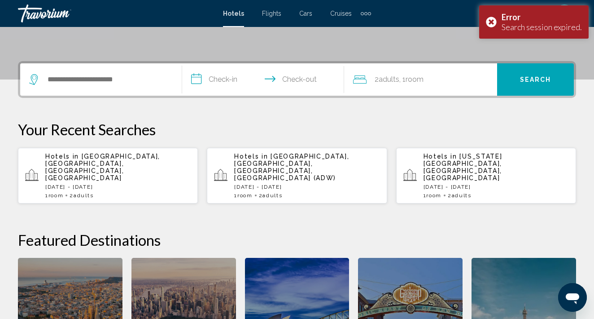
click at [145, 156] on span "[GEOGRAPHIC_DATA], [GEOGRAPHIC_DATA], [GEOGRAPHIC_DATA], [GEOGRAPHIC_DATA]" at bounding box center [102, 167] width 115 height 29
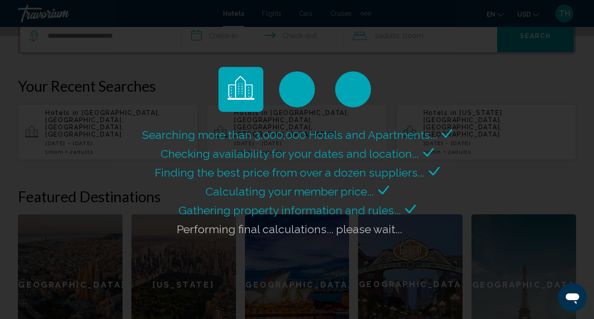
scroll to position [235, 0]
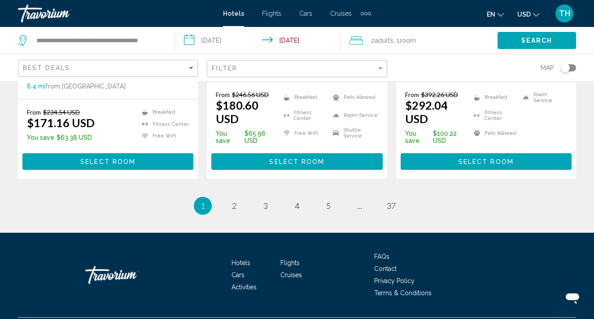
scroll to position [1310, 0]
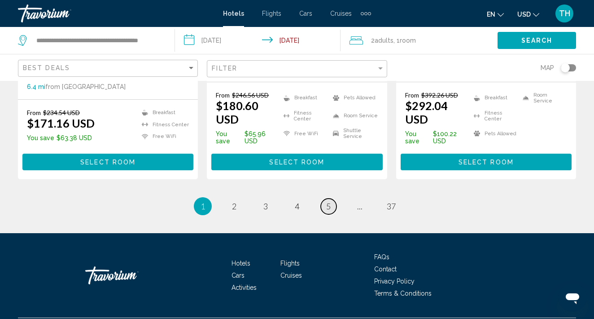
click at [329, 201] on span "5" at bounding box center [328, 206] width 4 height 10
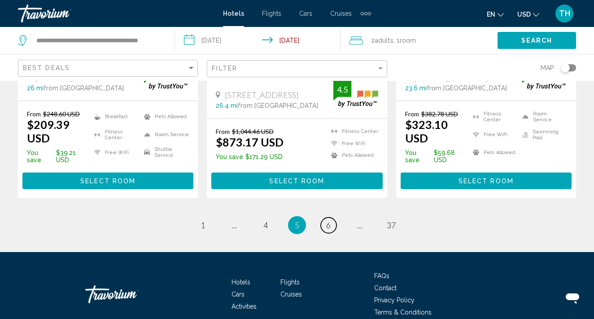
scroll to position [1318, 0]
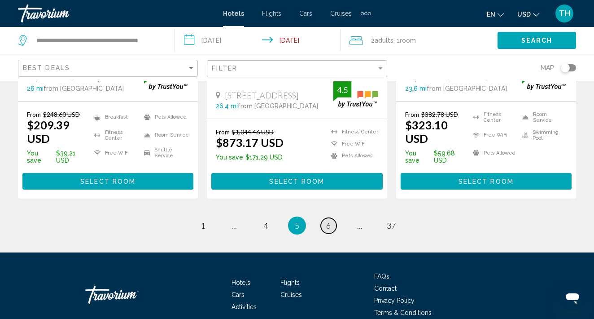
click at [330, 220] on span "6" at bounding box center [328, 225] width 4 height 10
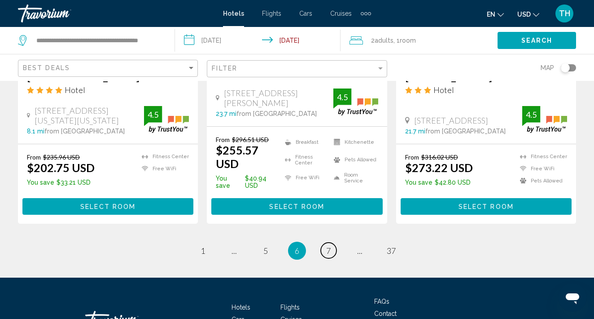
scroll to position [1301, 0]
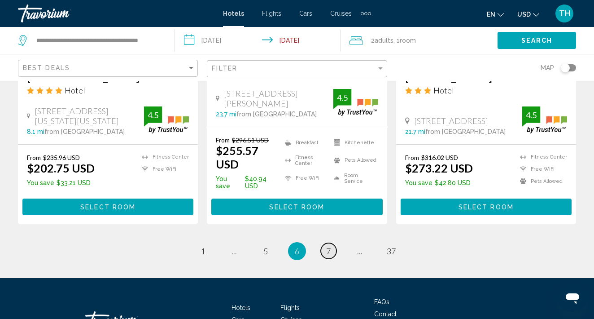
click at [330, 246] on span "7" at bounding box center [328, 251] width 4 height 10
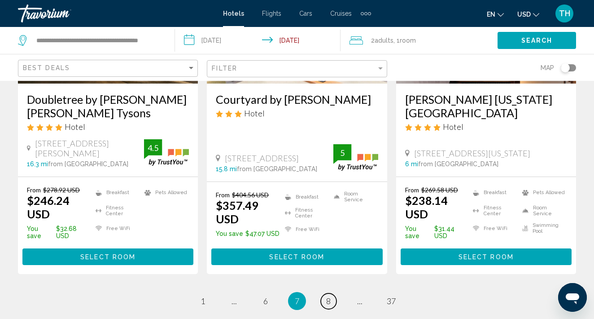
scroll to position [1303, 0]
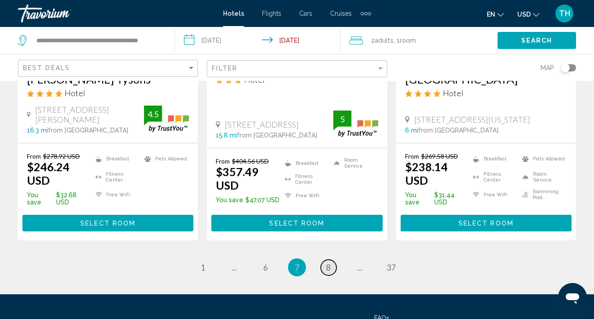
click at [331, 259] on link "page 8" at bounding box center [329, 267] width 16 height 16
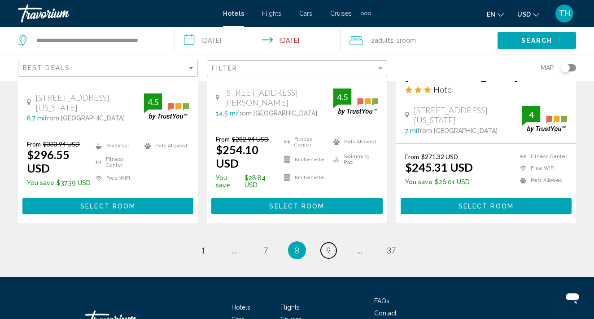
scroll to position [1315, 0]
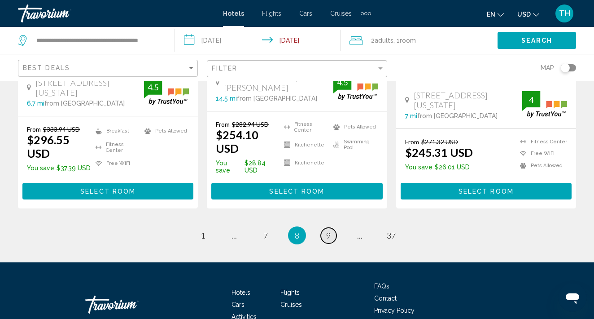
click at [331, 230] on span "9" at bounding box center [328, 235] width 4 height 10
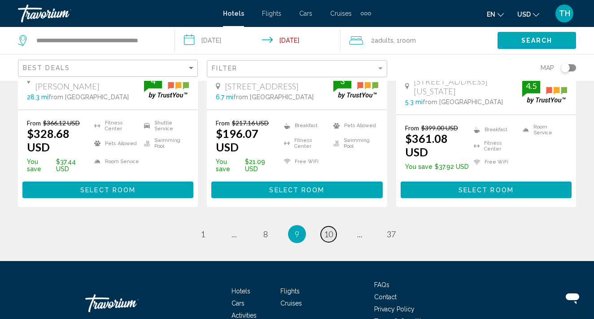
click at [333, 229] on span "10" at bounding box center [328, 234] width 9 height 10
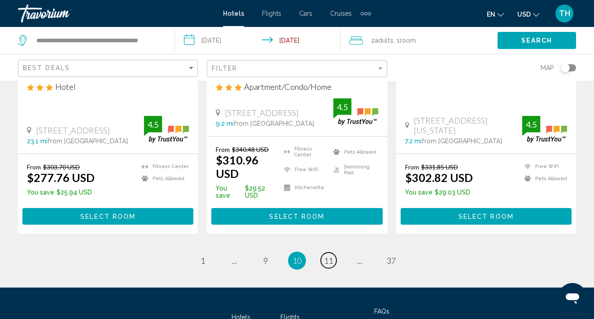
scroll to position [1277, 0]
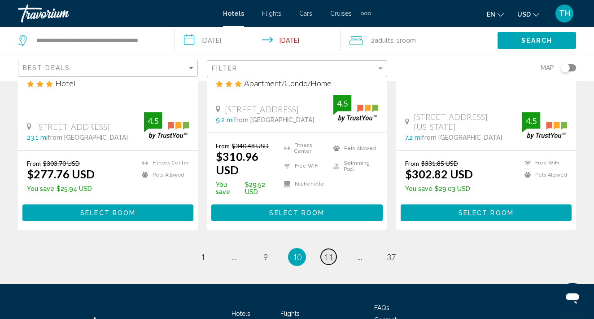
click at [333, 252] on span "11" at bounding box center [328, 257] width 9 height 10
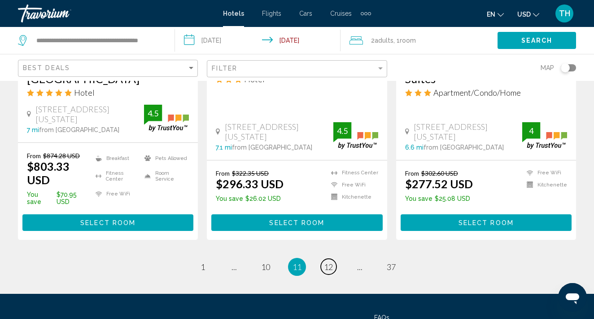
scroll to position [1262, 0]
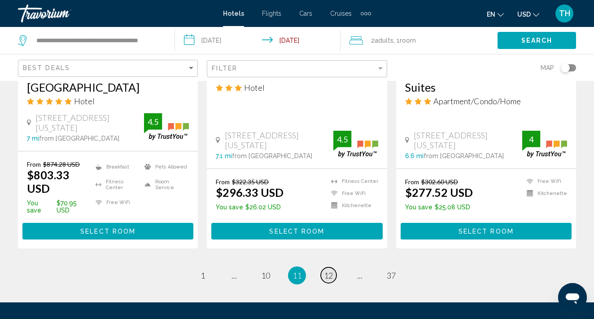
click at [329, 270] on span "12" at bounding box center [328, 275] width 9 height 10
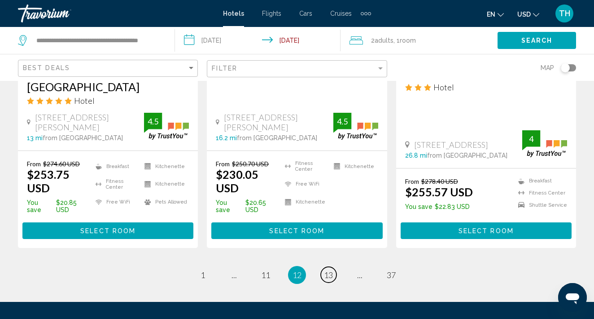
scroll to position [1311, 0]
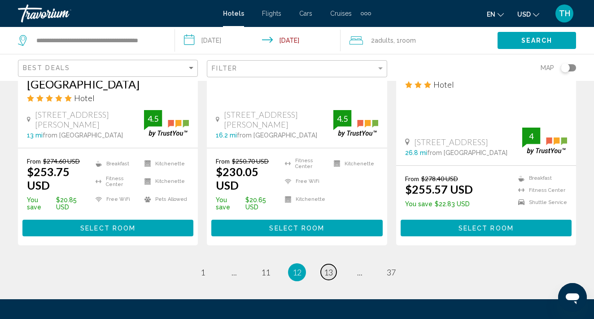
click at [331, 267] on span "13" at bounding box center [328, 272] width 9 height 10
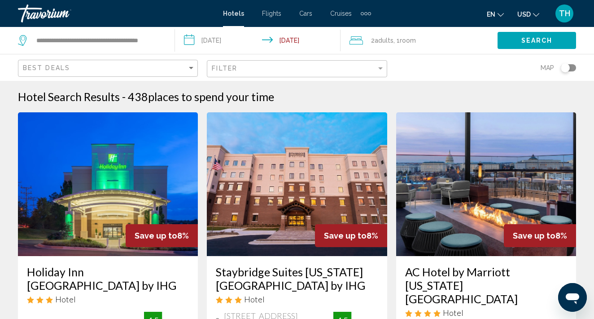
click at [460, 230] on img "Main content" at bounding box center [486, 184] width 180 height 144
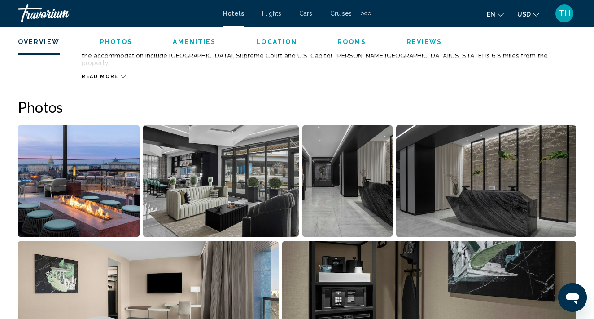
scroll to position [279, 0]
